Goal: Information Seeking & Learning: Learn about a topic

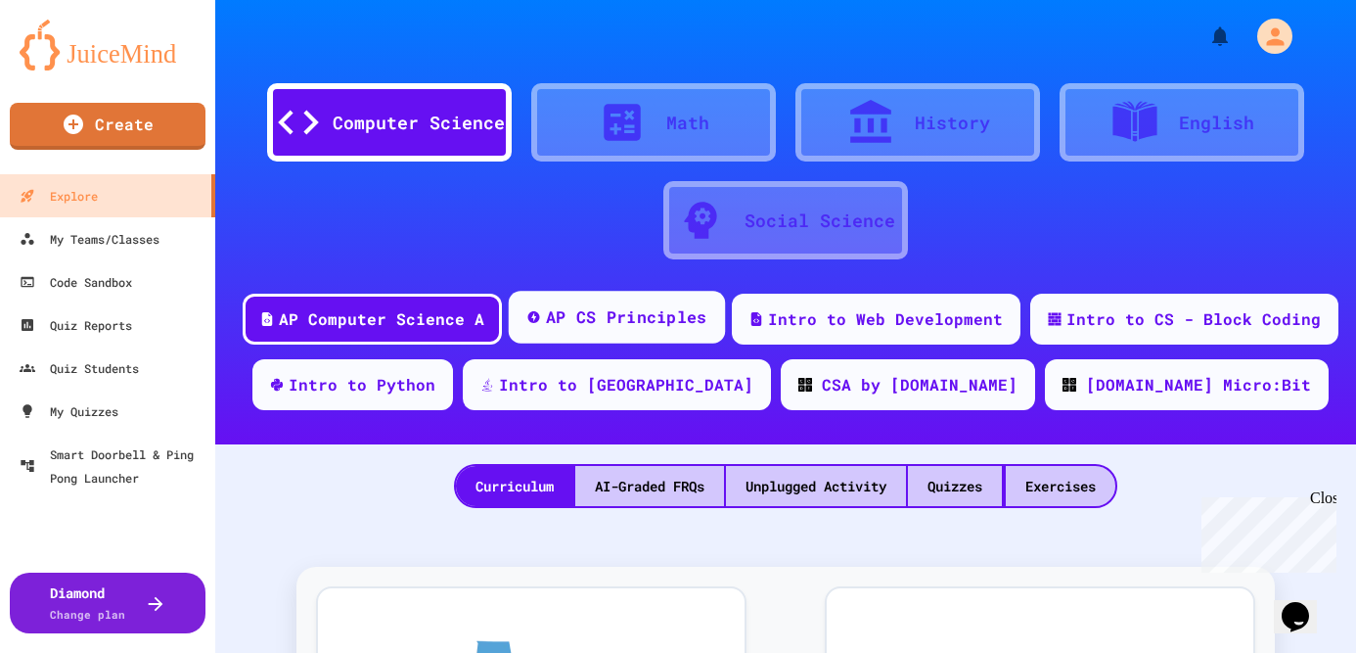
click at [618, 322] on div "AP CS Principles" at bounding box center [626, 317] width 161 height 24
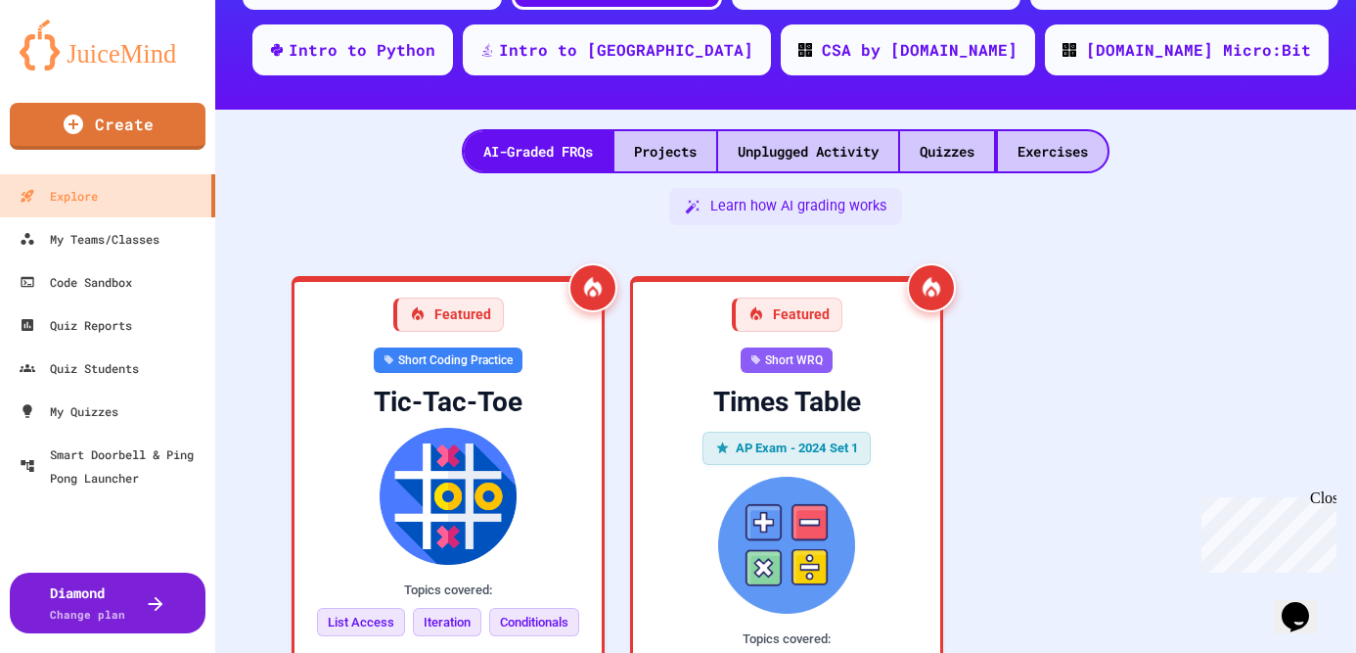
scroll to position [349, 0]
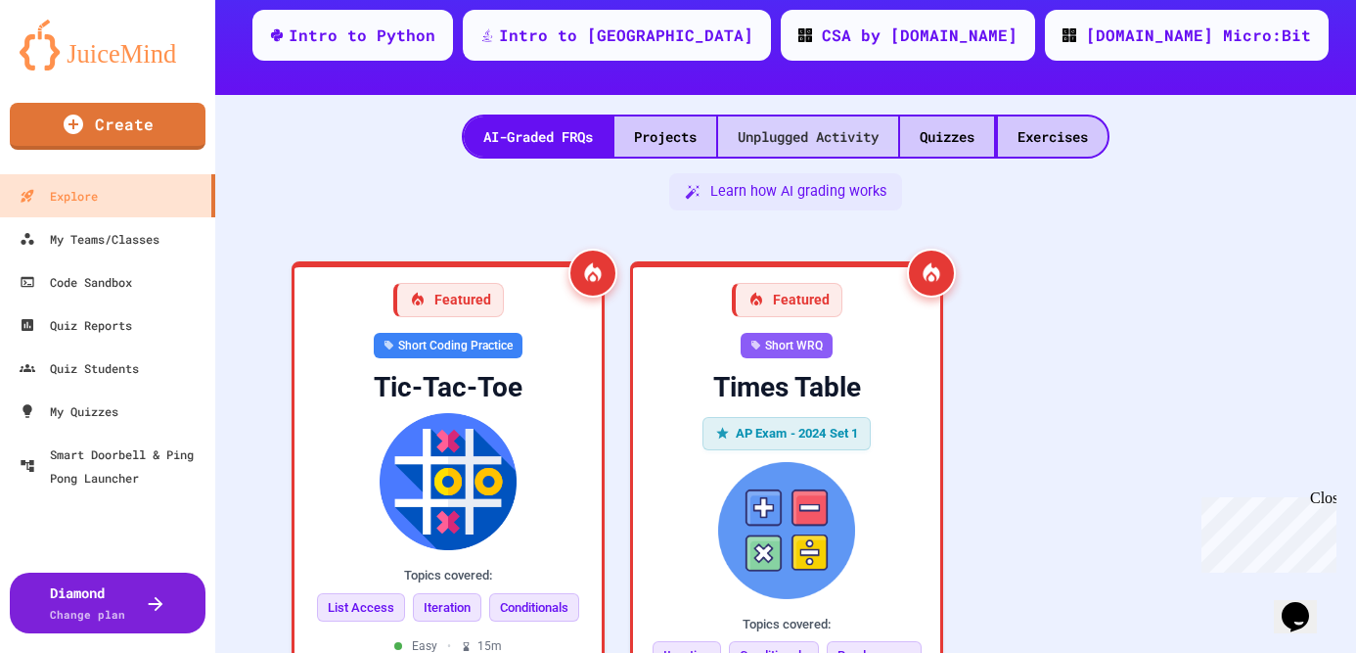
click at [808, 139] on div "Unplugged Activity" at bounding box center [808, 136] width 180 height 40
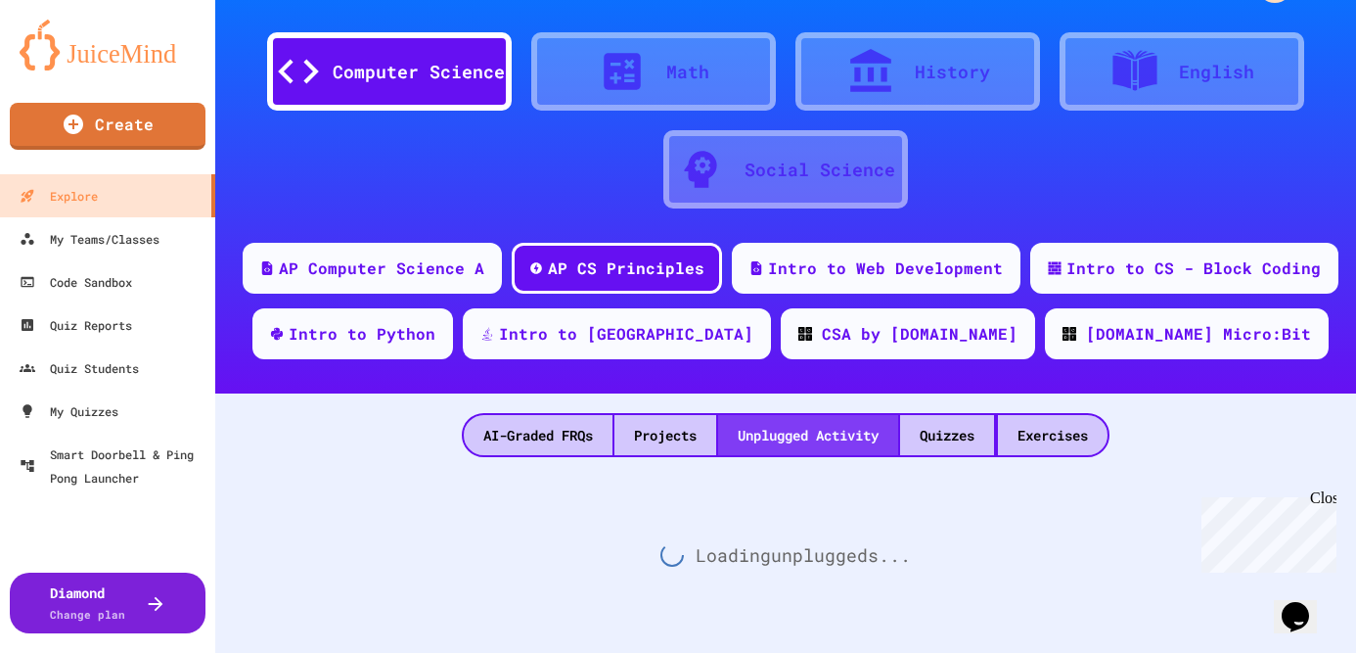
scroll to position [51, 0]
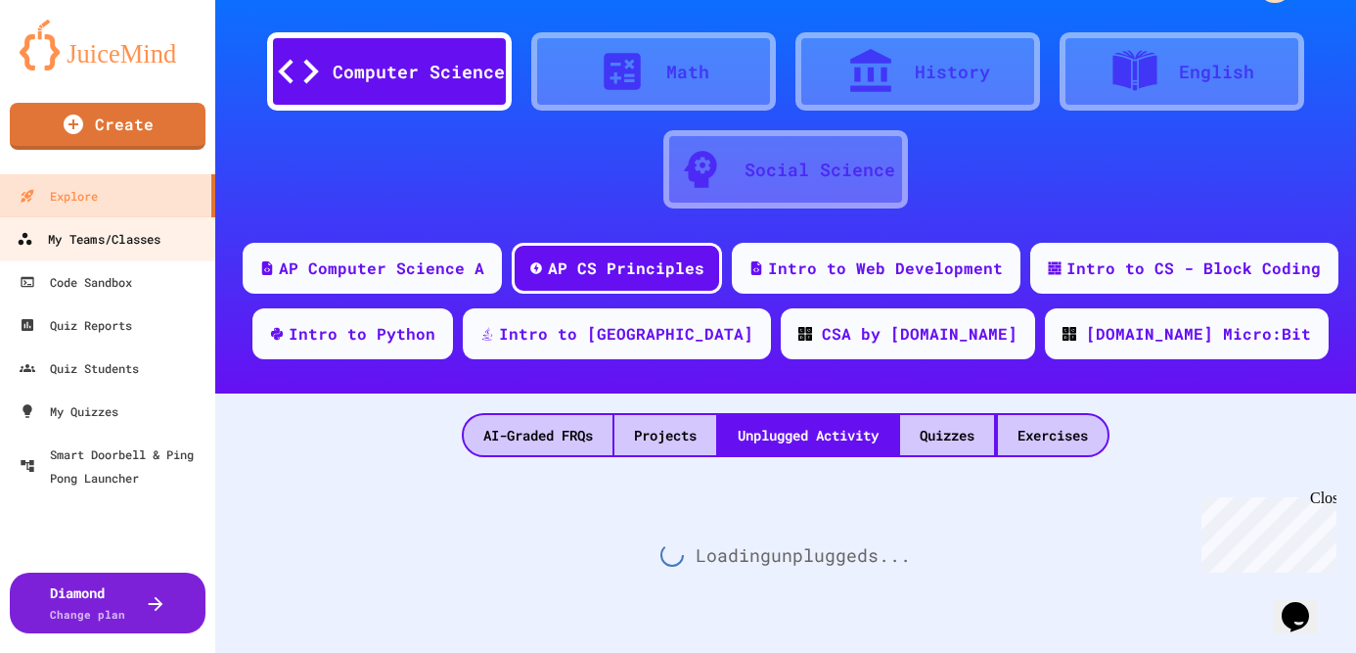
click at [119, 244] on div "My Teams/Classes" at bounding box center [89, 239] width 144 height 24
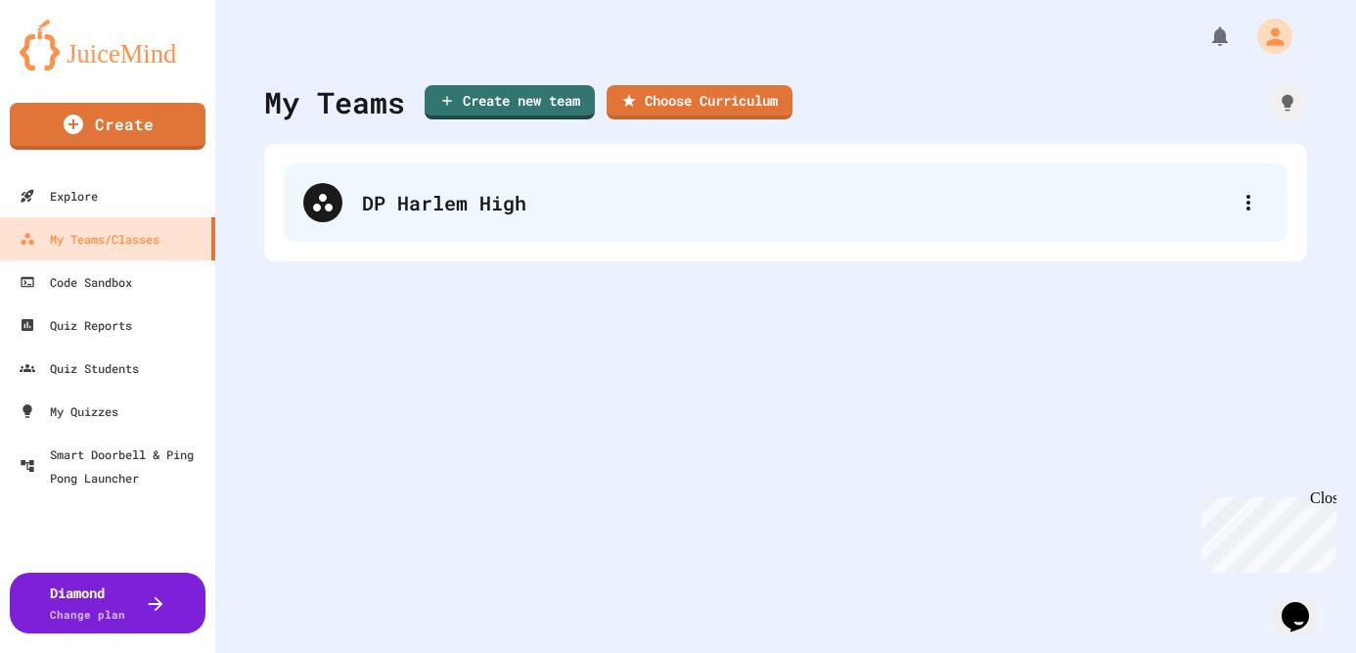
click at [437, 166] on div "DP Harlem High" at bounding box center [786, 202] width 1004 height 78
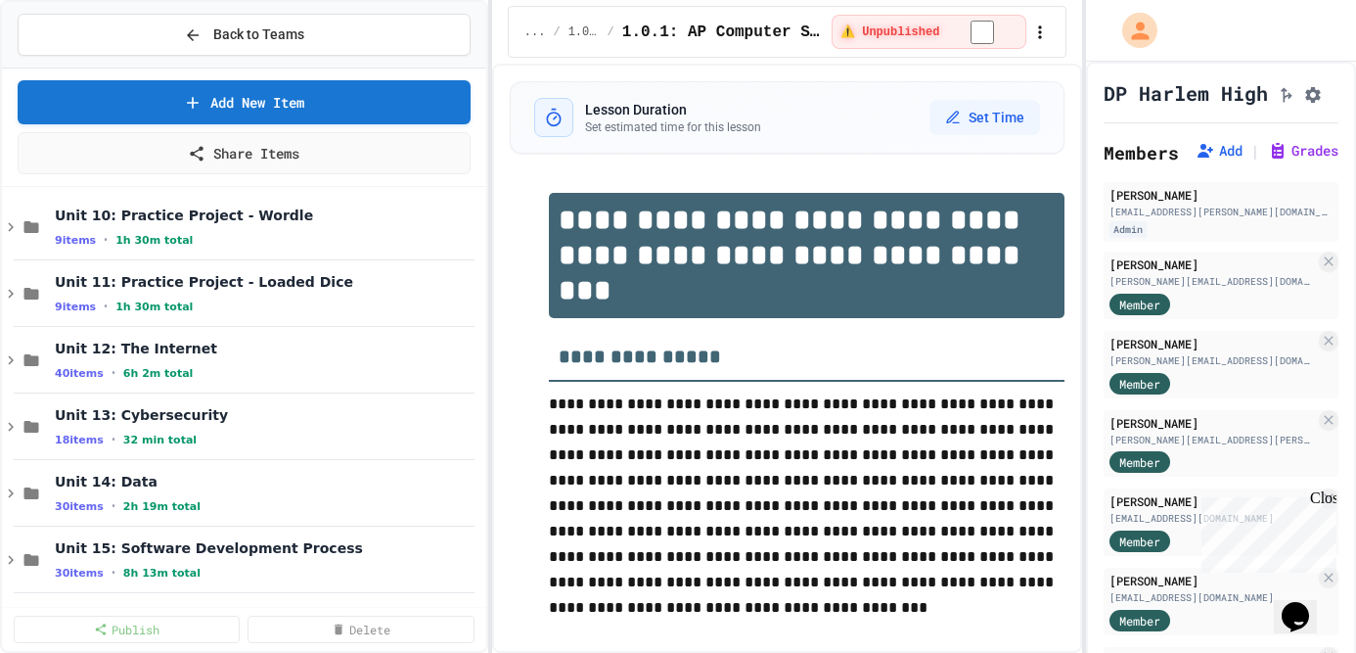
scroll to position [622, 0]
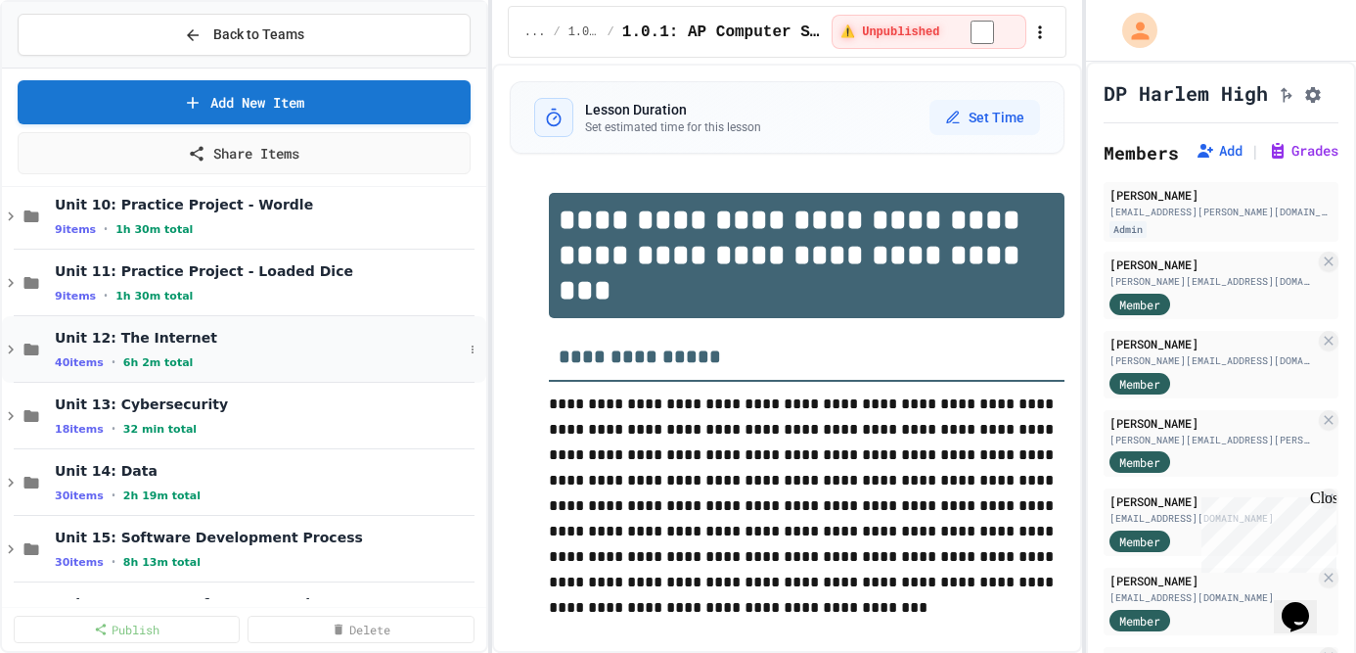
click at [24, 334] on div "Unit 12: The Internet 40 items • 6h 2m total" at bounding box center [244, 349] width 484 height 67
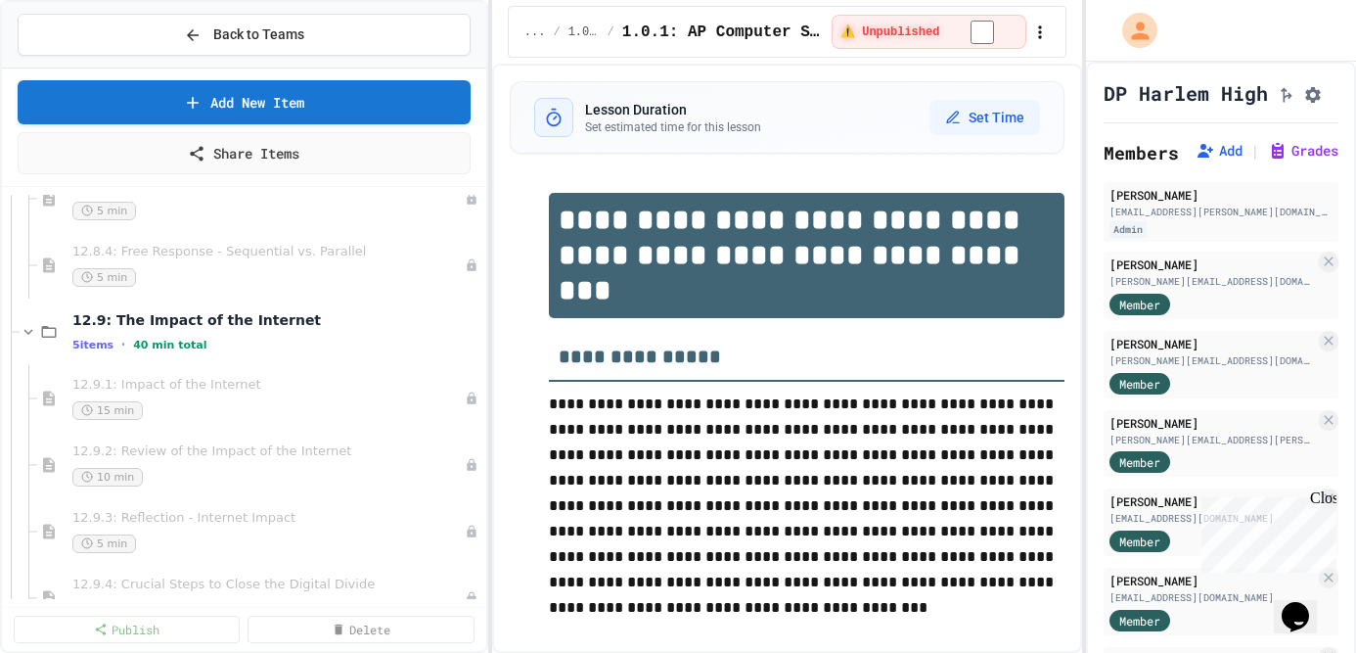
scroll to position [3505, 0]
click at [110, 307] on span "12.9: The Impact of the Internet" at bounding box center [267, 316] width 390 height 18
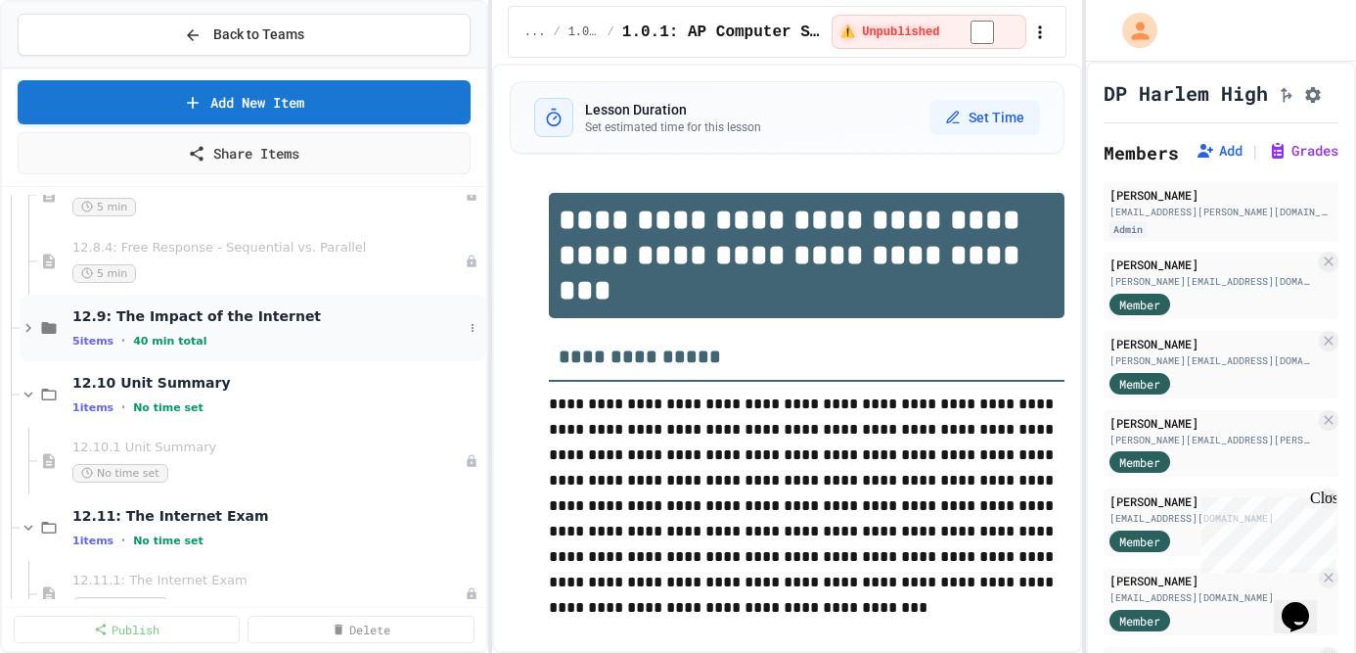
click at [176, 335] on span "40 min total" at bounding box center [169, 341] width 73 height 13
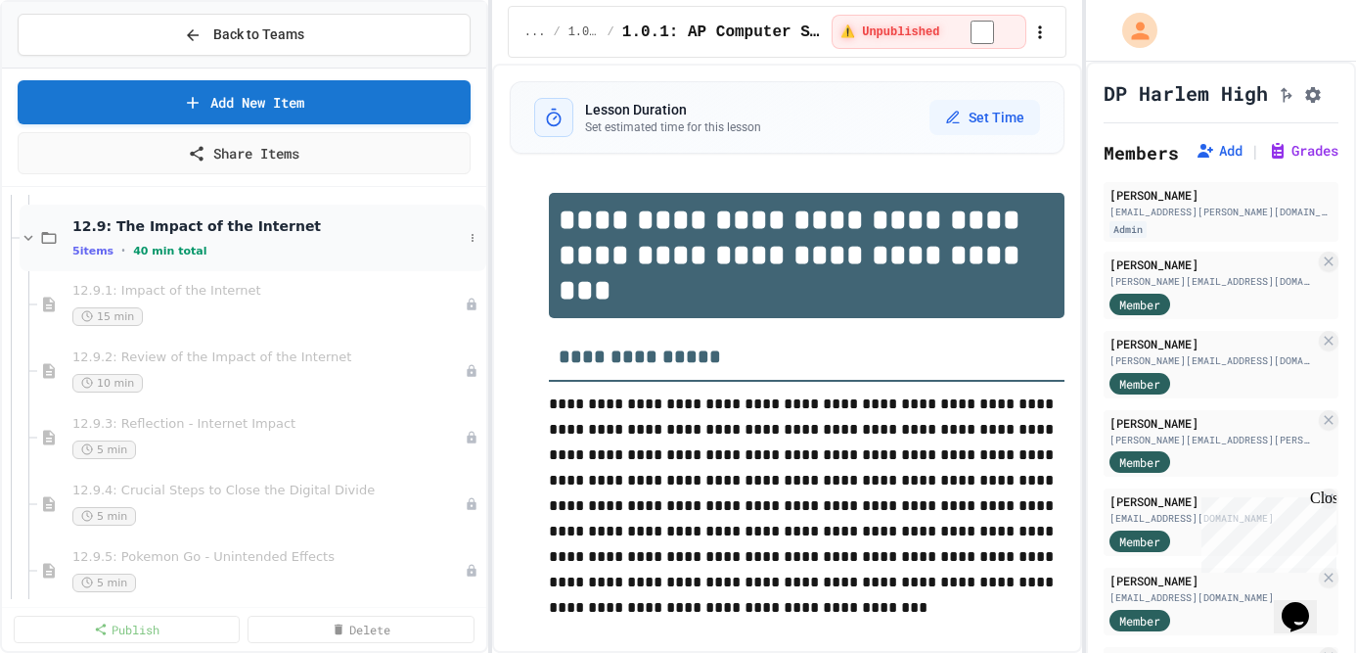
scroll to position [3607, 0]
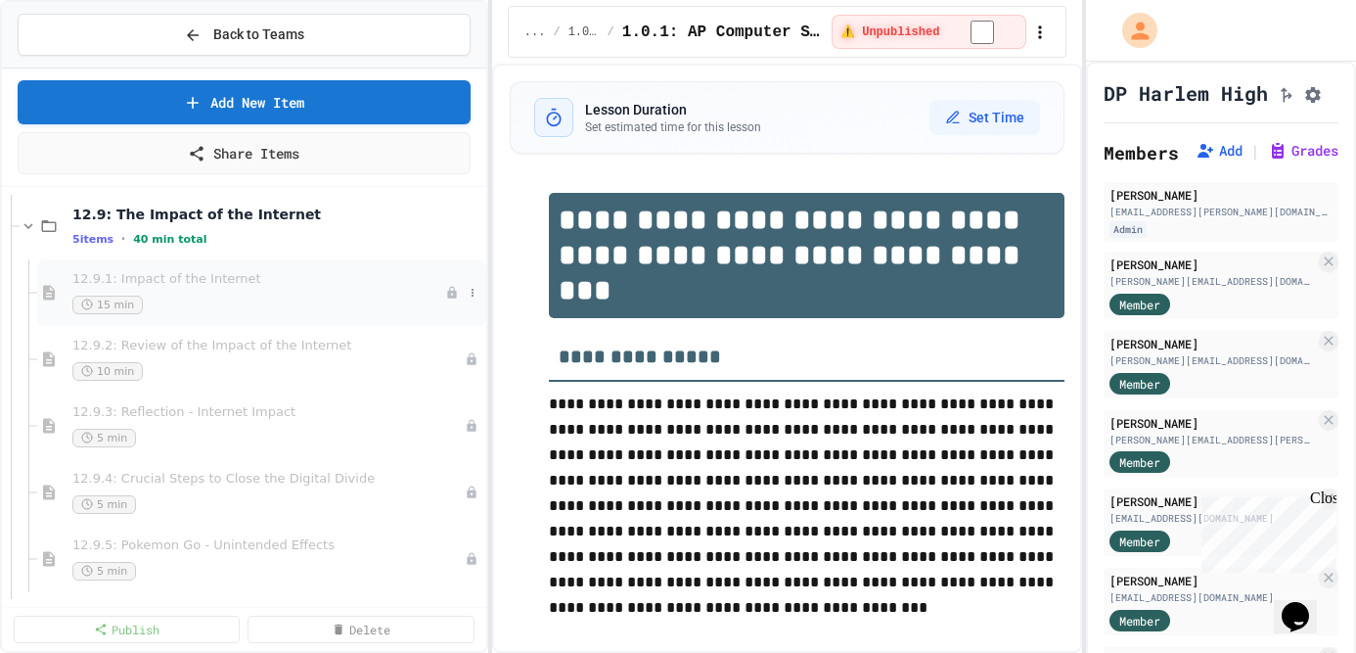
click at [162, 303] on div "15 min" at bounding box center [258, 305] width 373 height 19
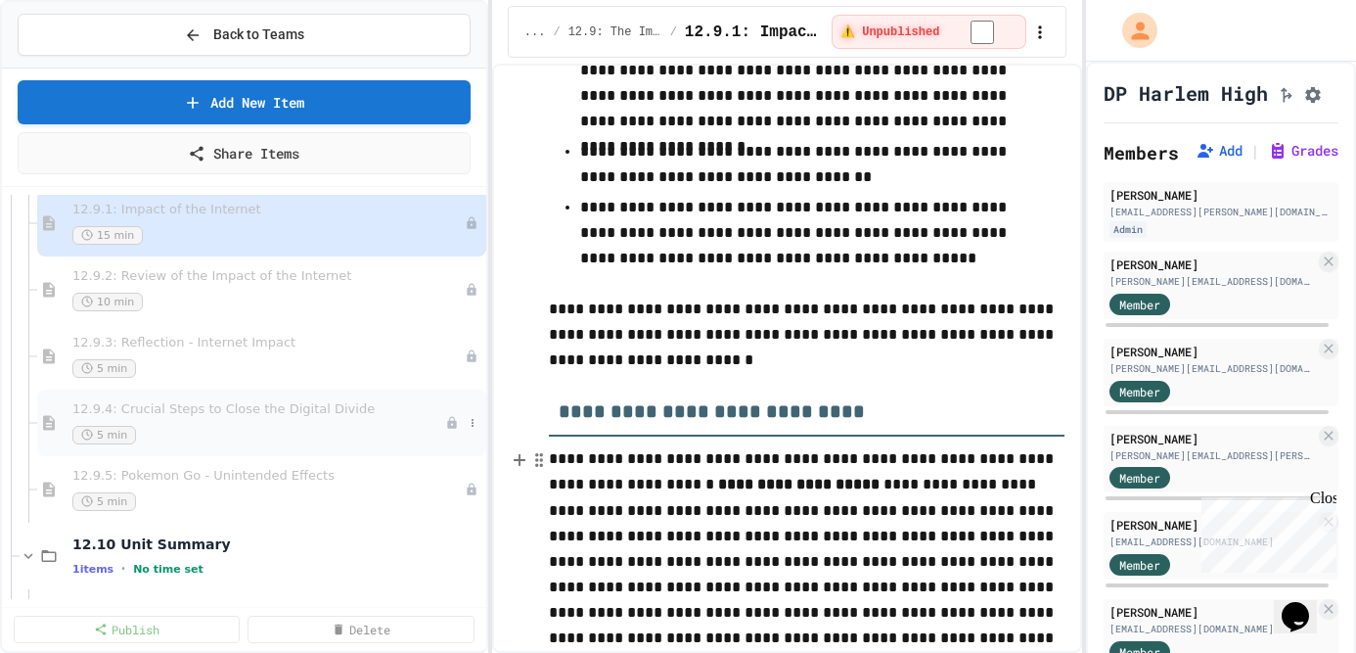
scroll to position [3688, 0]
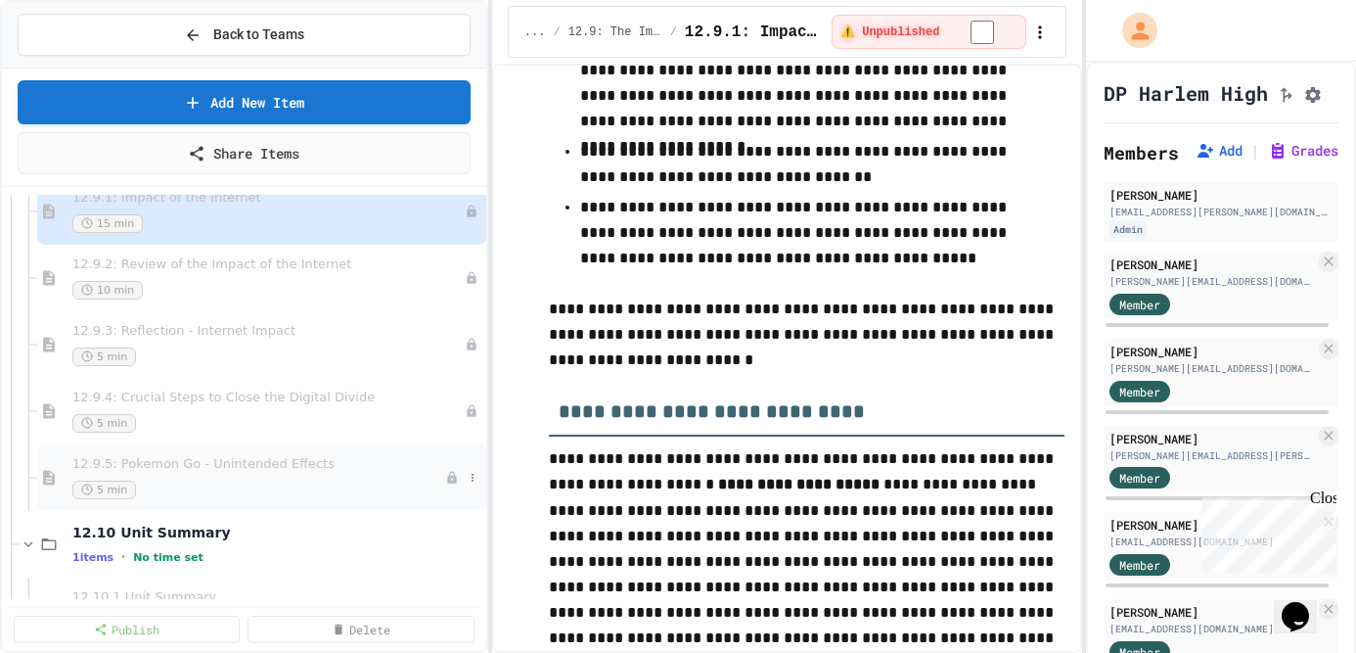
click at [319, 480] on div "12.9.5: Pokemon Go - Unintended Effects 5 min" at bounding box center [258, 477] width 373 height 43
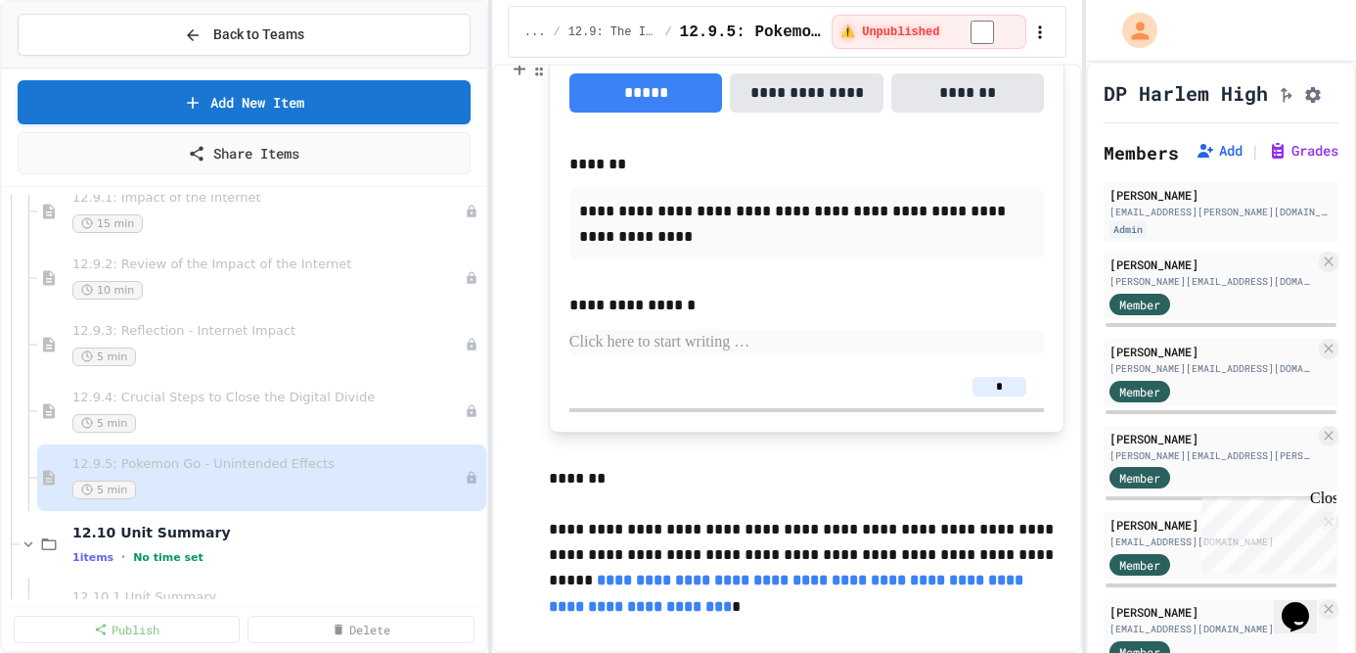
scroll to position [1880, 0]
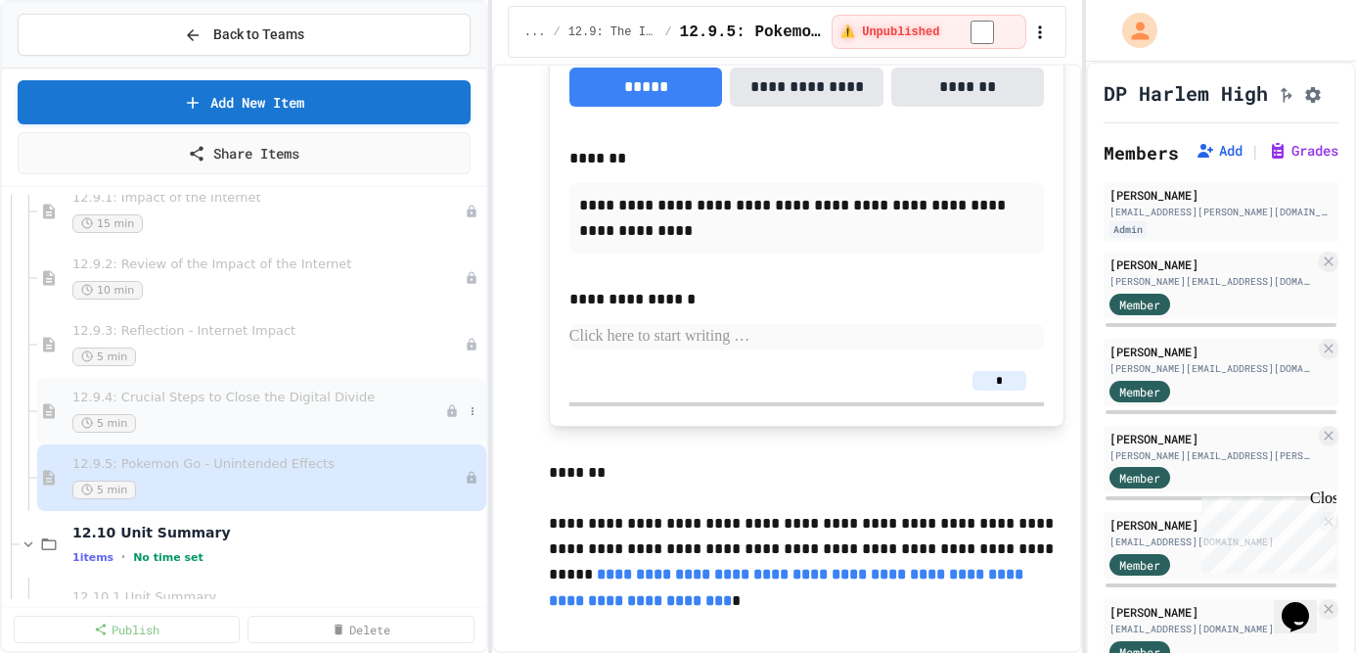
click at [249, 421] on div "5 min" at bounding box center [258, 423] width 373 height 19
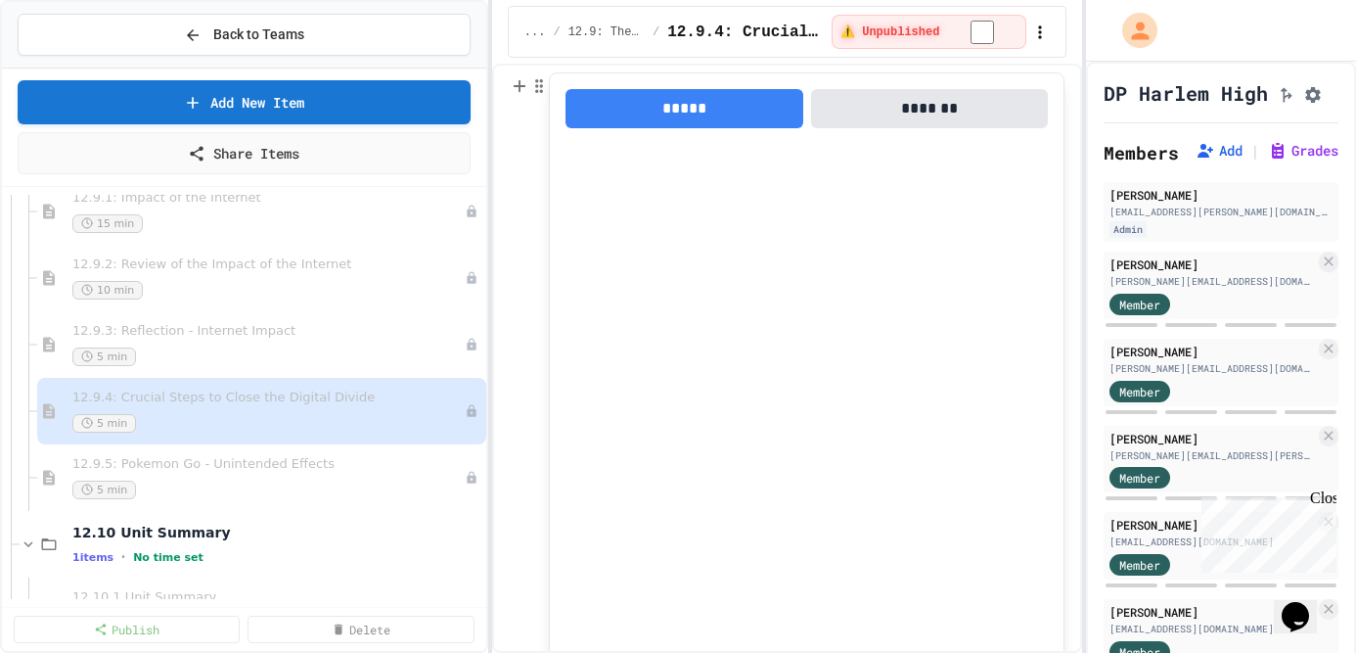
scroll to position [667, 0]
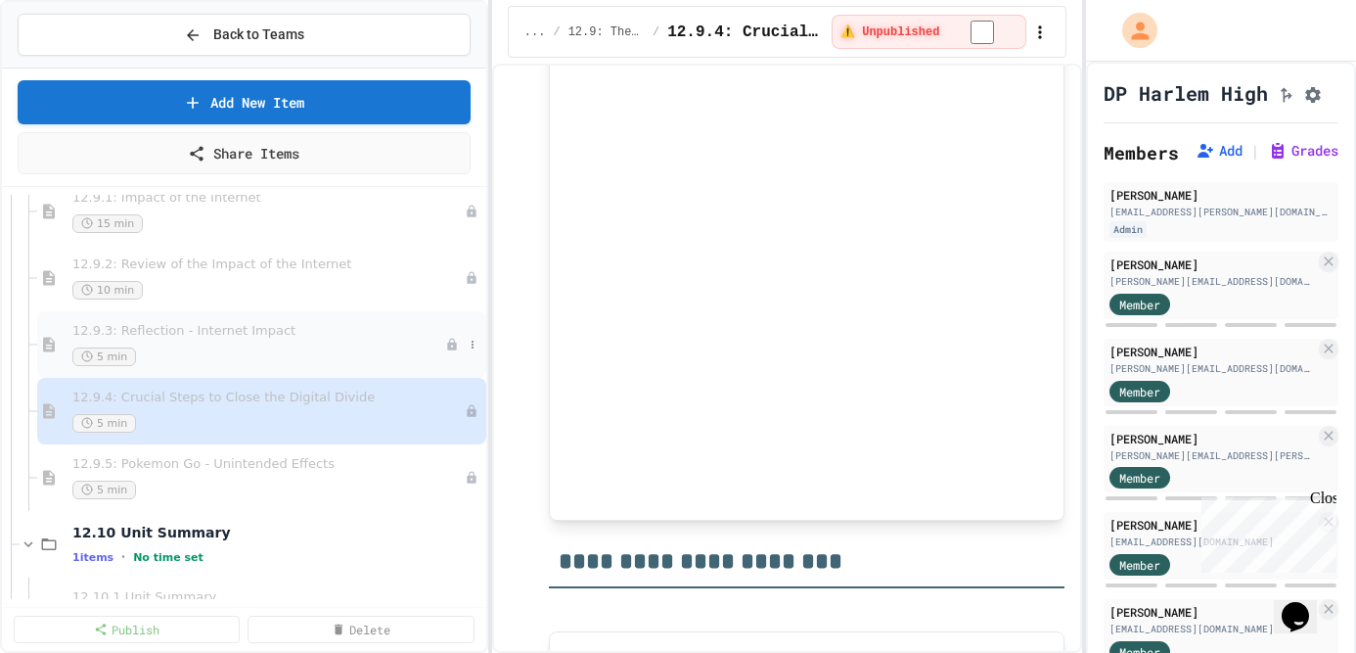
click at [281, 330] on span "12.9.3: Reflection - Internet Impact" at bounding box center [258, 331] width 373 height 17
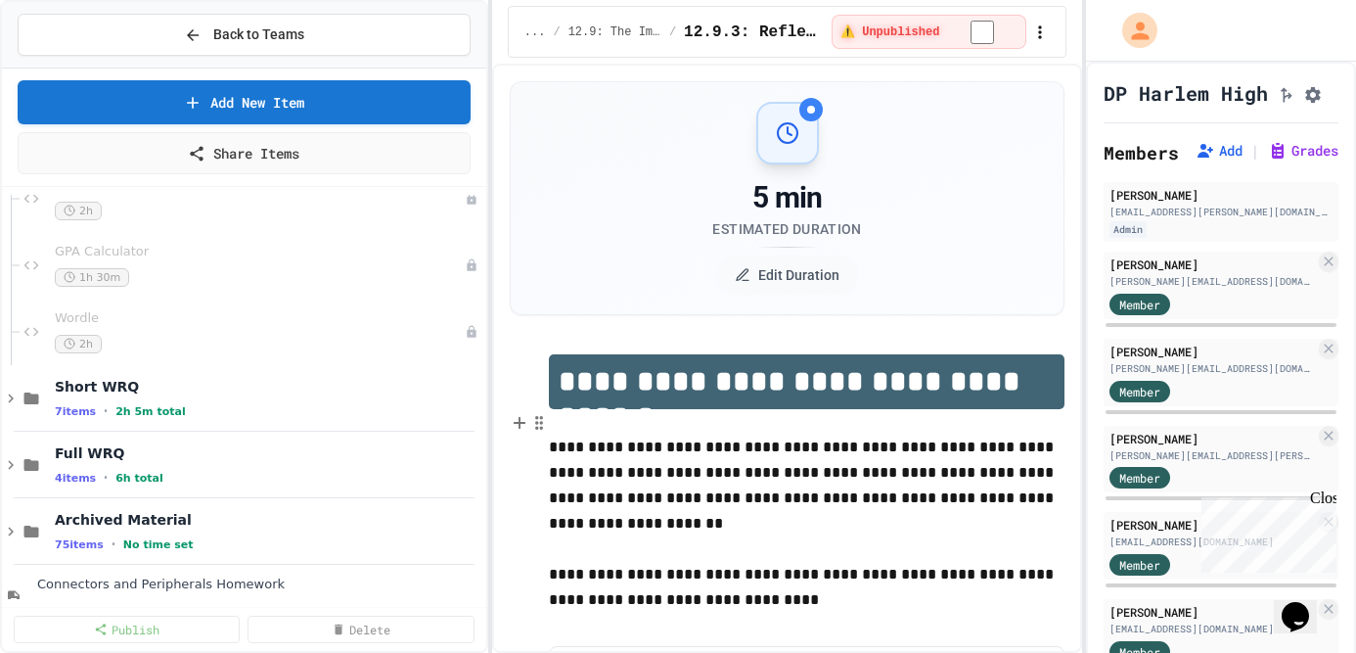
scroll to position [5342, 0]
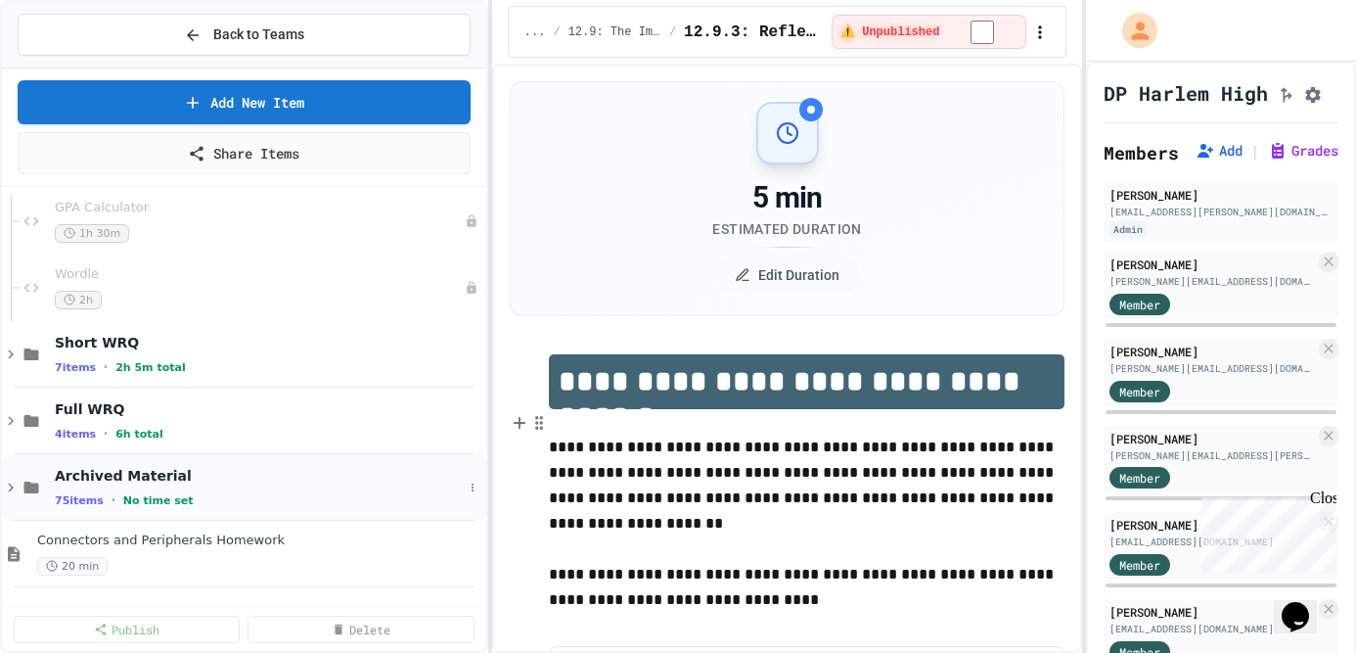
click at [11, 482] on icon at bounding box center [11, 488] width 18 height 18
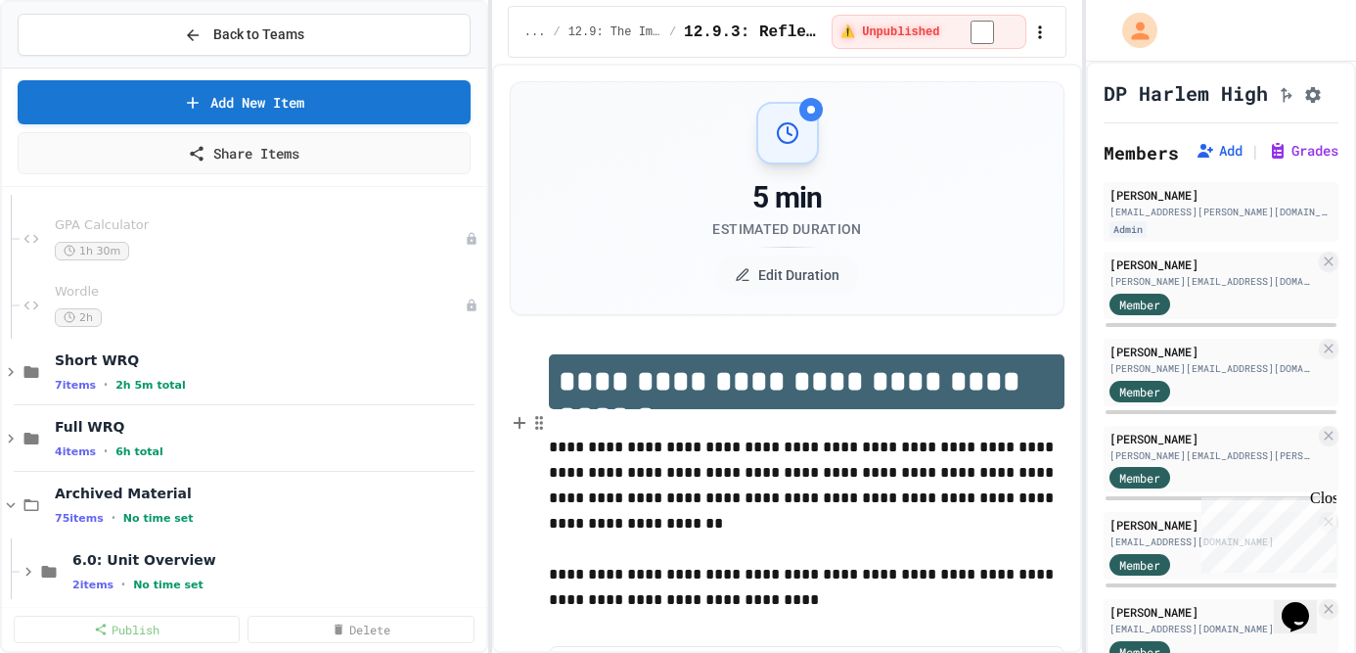
scroll to position [5323, 0]
